Goal: Find specific page/section: Find specific page/section

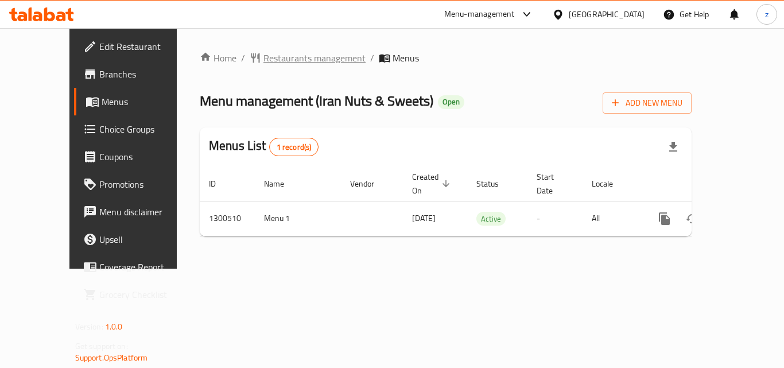
click at [263, 60] on span "Restaurants management" at bounding box center [314, 58] width 102 height 14
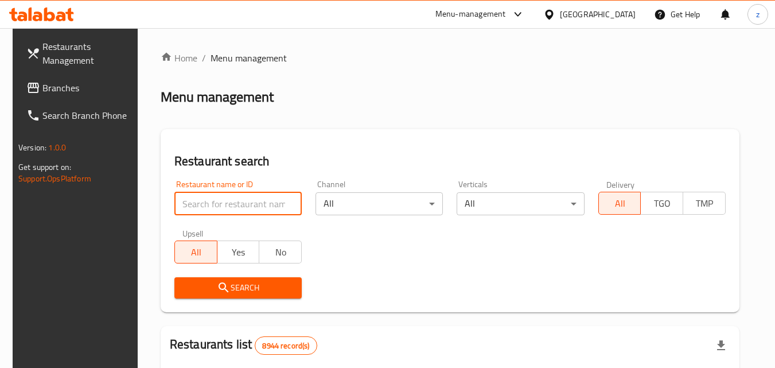
click at [254, 198] on input "search" at bounding box center [237, 203] width 127 height 23
paste input "701745"
type input "701745"
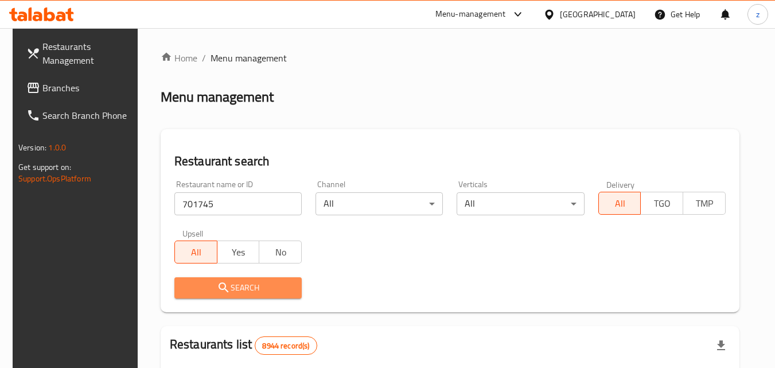
click at [231, 289] on span "Search" at bounding box center [238, 288] width 109 height 14
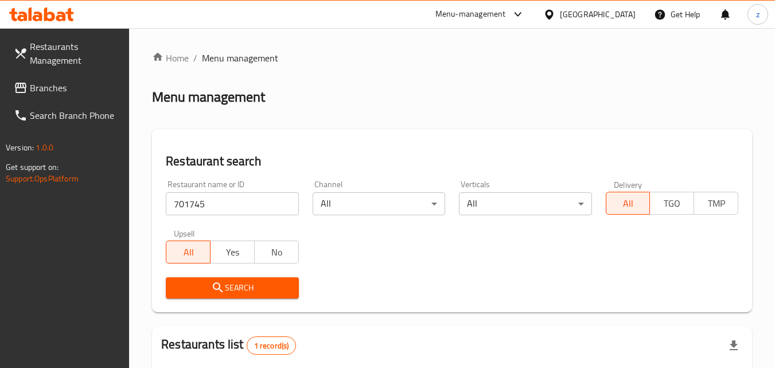
click at [555, 14] on icon at bounding box center [549, 15] width 12 height 12
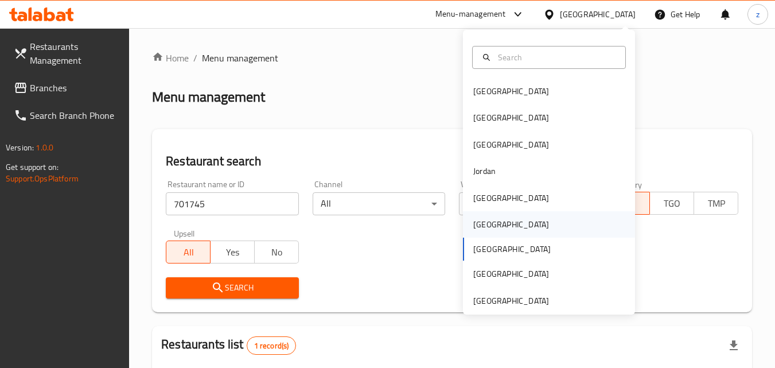
click at [489, 221] on div "Oman" at bounding box center [511, 224] width 94 height 26
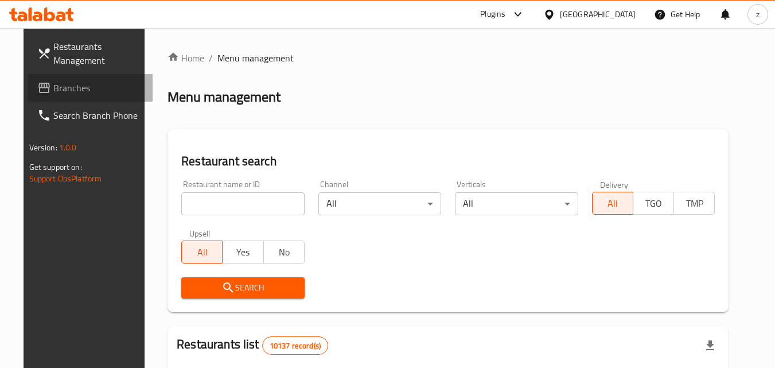
click at [53, 85] on span "Branches" at bounding box center [98, 88] width 91 height 14
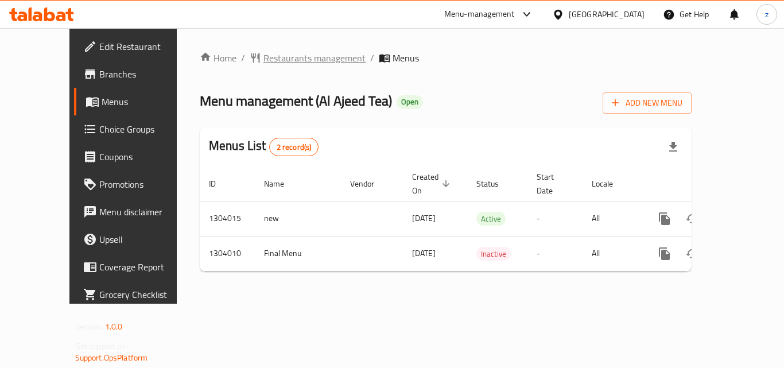
click at [263, 57] on span "Restaurants management" at bounding box center [314, 58] width 102 height 14
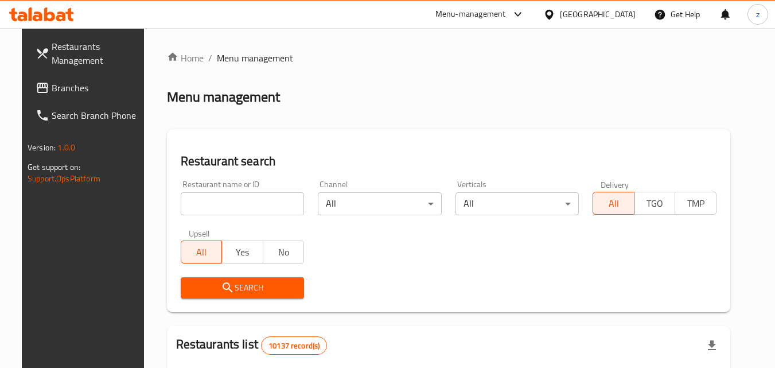
click at [235, 206] on input "search" at bounding box center [243, 203] width 124 height 23
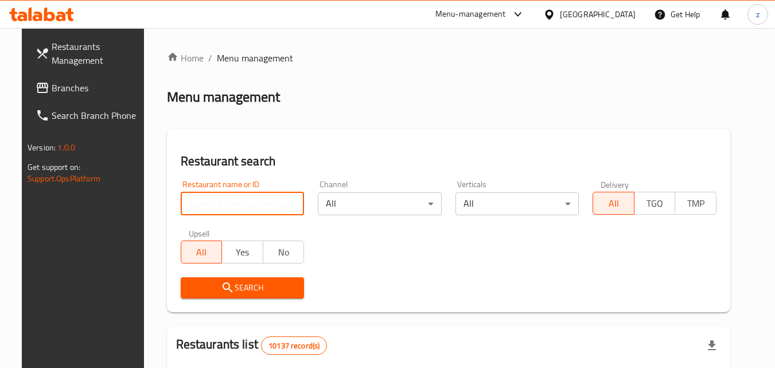
paste input "703058"
type input "703058"
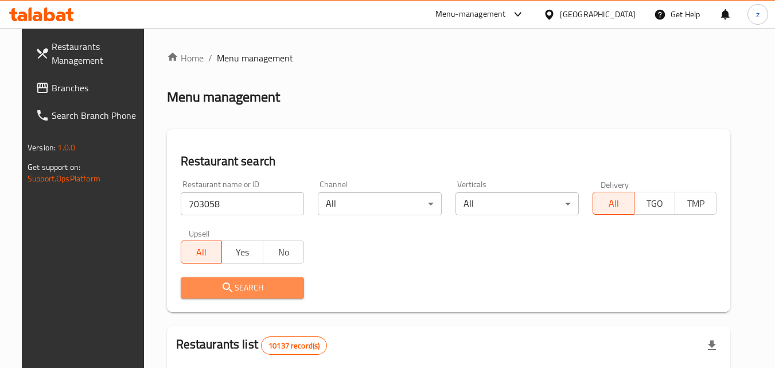
click at [262, 290] on span "Search" at bounding box center [243, 288] width 106 height 14
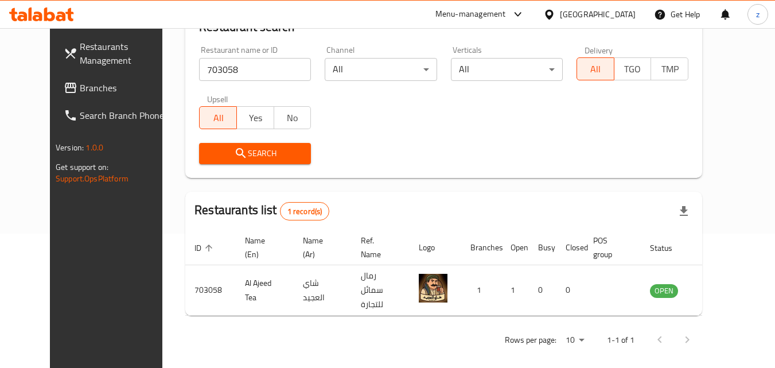
scroll to position [20, 0]
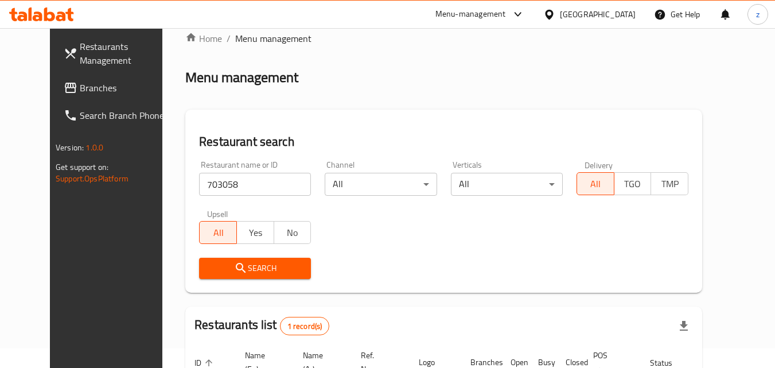
click at [626, 18] on div "Oman" at bounding box center [598, 14] width 76 height 13
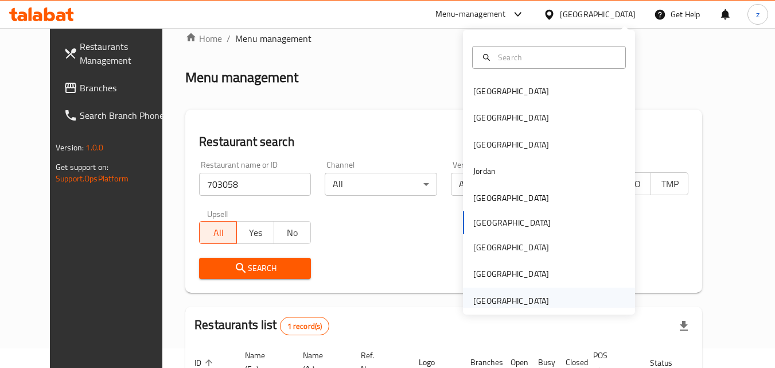
click at [528, 293] on div "[GEOGRAPHIC_DATA]" at bounding box center [511, 300] width 94 height 26
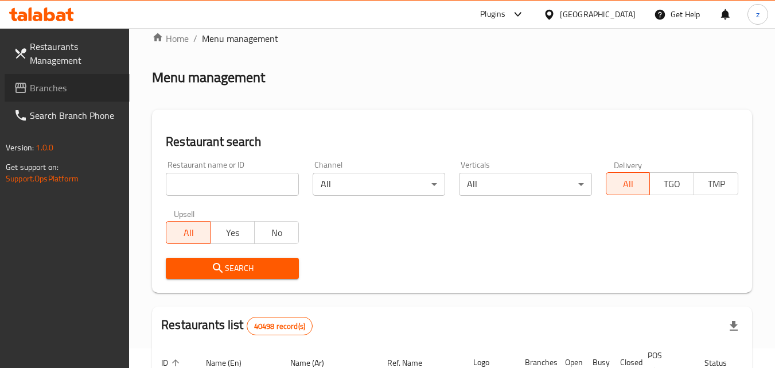
click at [38, 85] on span "Branches" at bounding box center [75, 88] width 91 height 14
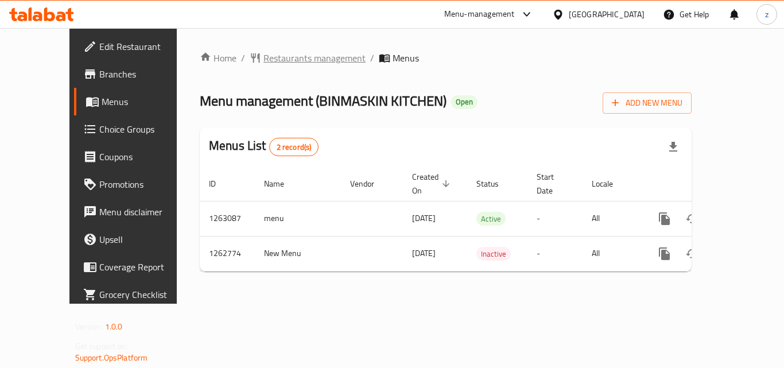
click at [263, 58] on span "Restaurants management" at bounding box center [314, 58] width 102 height 14
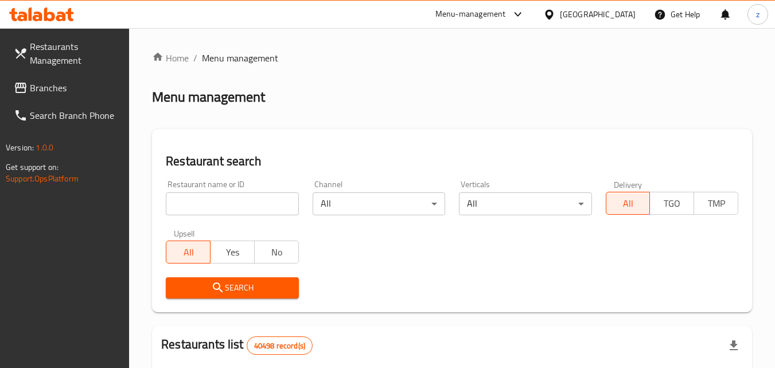
click at [221, 198] on input "search" at bounding box center [232, 203] width 133 height 23
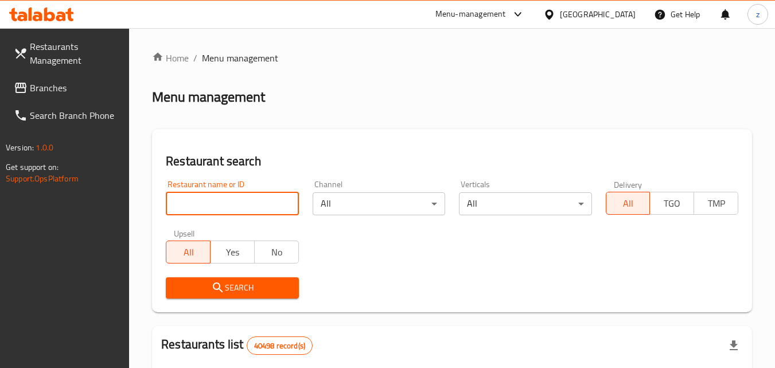
paste input "685713"
type input "685713"
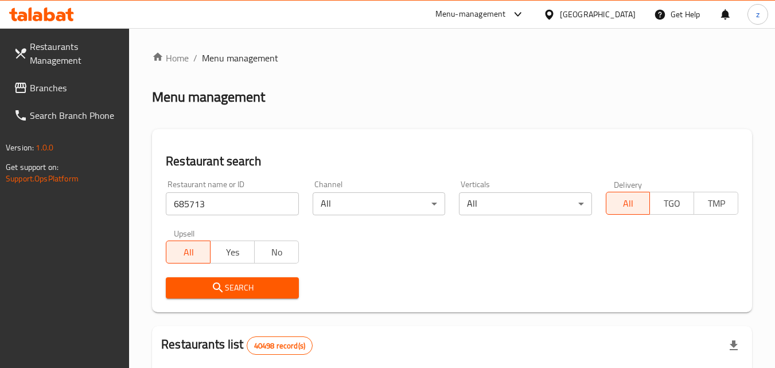
click at [255, 282] on span "Search" at bounding box center [232, 288] width 114 height 14
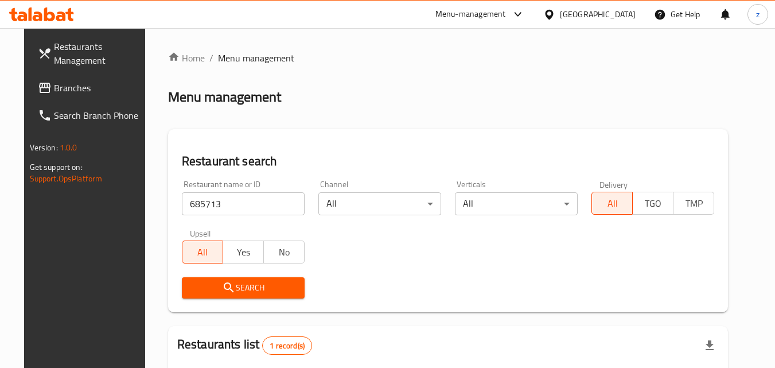
click at [63, 91] on span "Branches" at bounding box center [99, 88] width 91 height 14
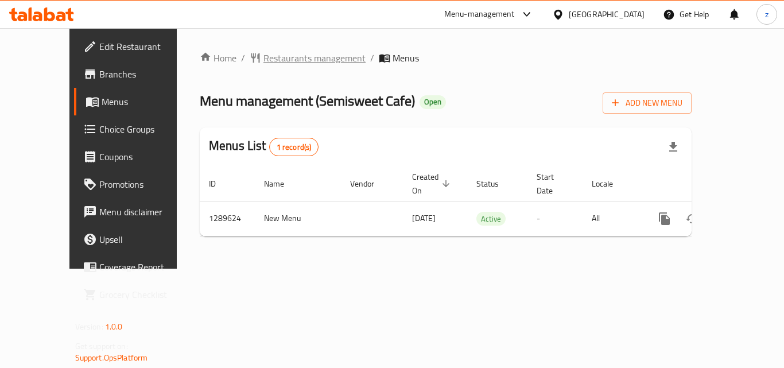
click at [263, 52] on span "Restaurants management" at bounding box center [314, 58] width 102 height 14
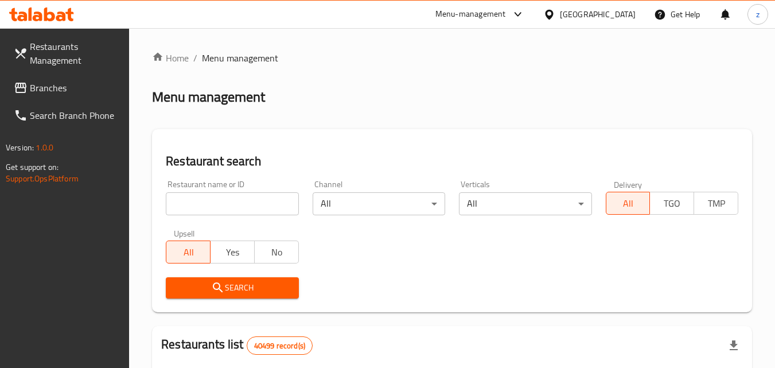
drag, startPoint x: 235, startPoint y: 208, endPoint x: 223, endPoint y: 200, distance: 14.2
click at [235, 208] on input "search" at bounding box center [232, 203] width 133 height 23
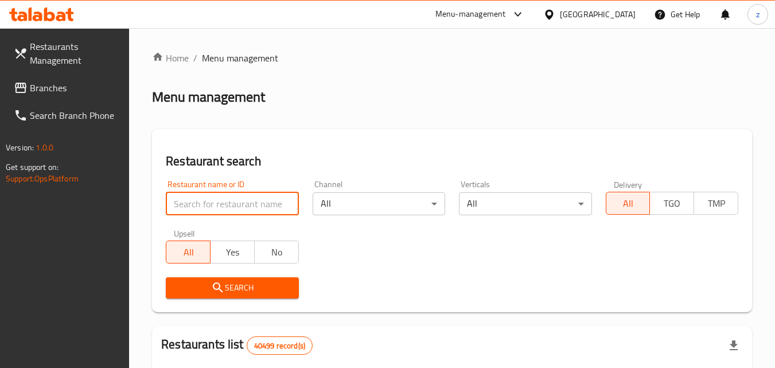
paste input "697771"
type input "697771"
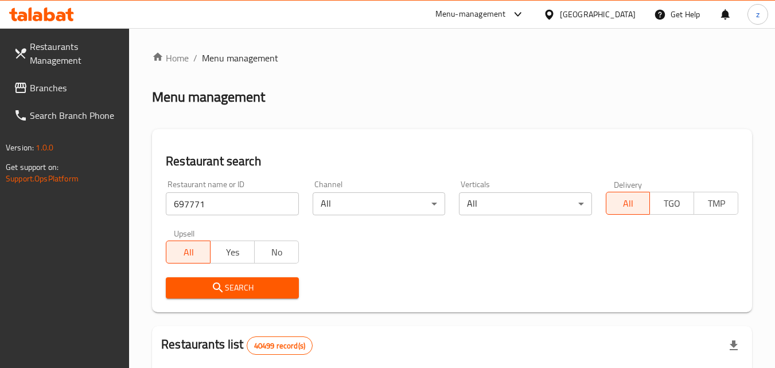
click at [235, 293] on span "Search" at bounding box center [232, 288] width 114 height 14
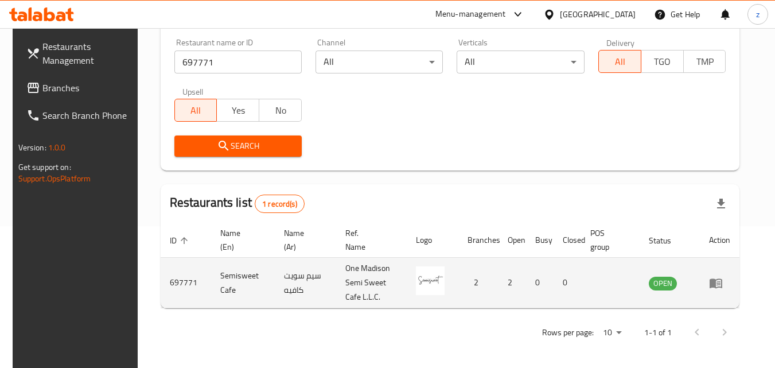
scroll to position [144, 0]
